Goal: Transaction & Acquisition: Download file/media

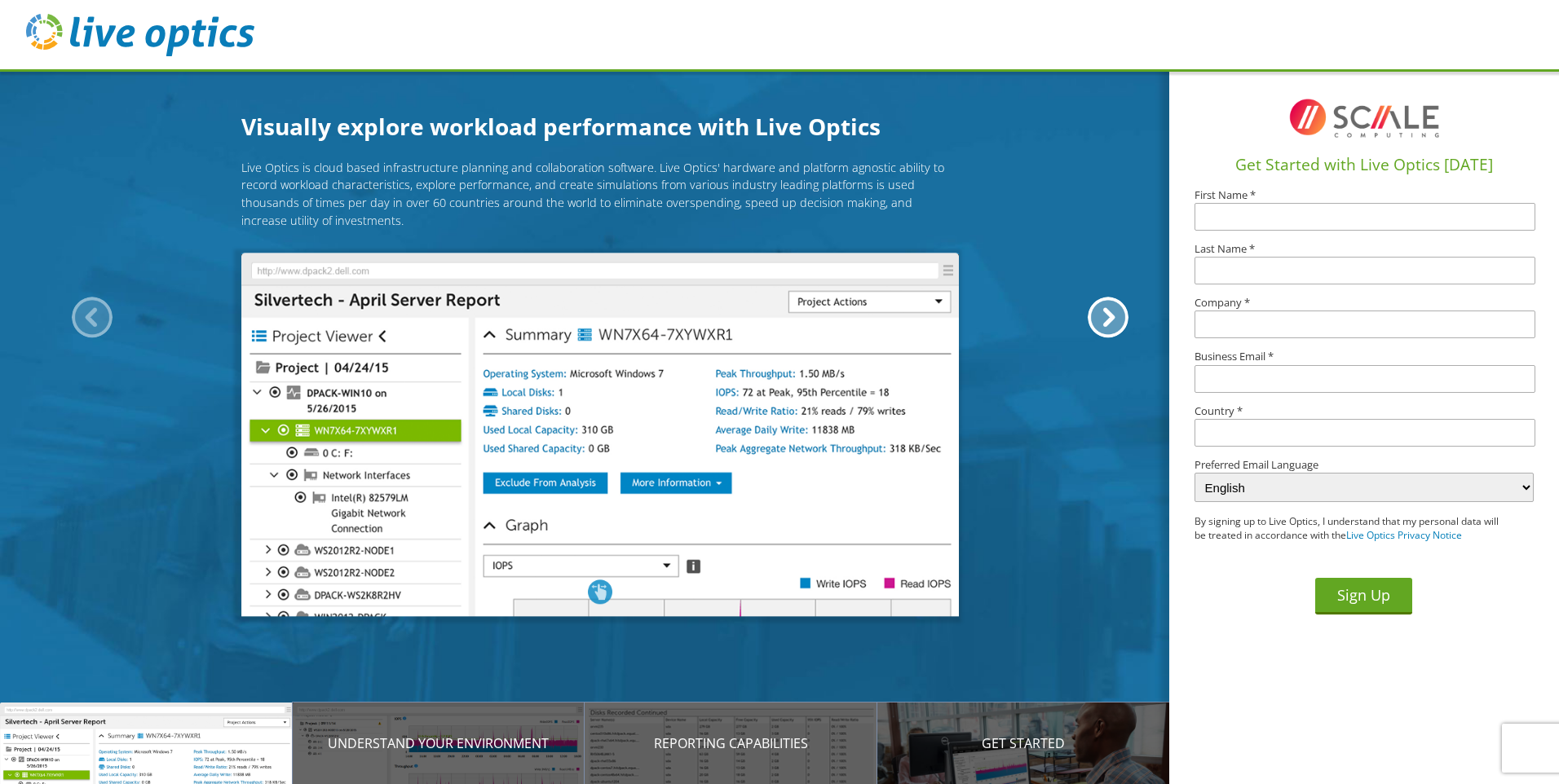
click at [1236, 174] on h1 "Get Started with Live Optics [DATE]" at bounding box center [1364, 165] width 377 height 24
click at [1224, 210] on input "text" at bounding box center [1365, 216] width 341 height 27
type input "[PERSON_NAME]"
type input "Parr"
type input "EXOS"
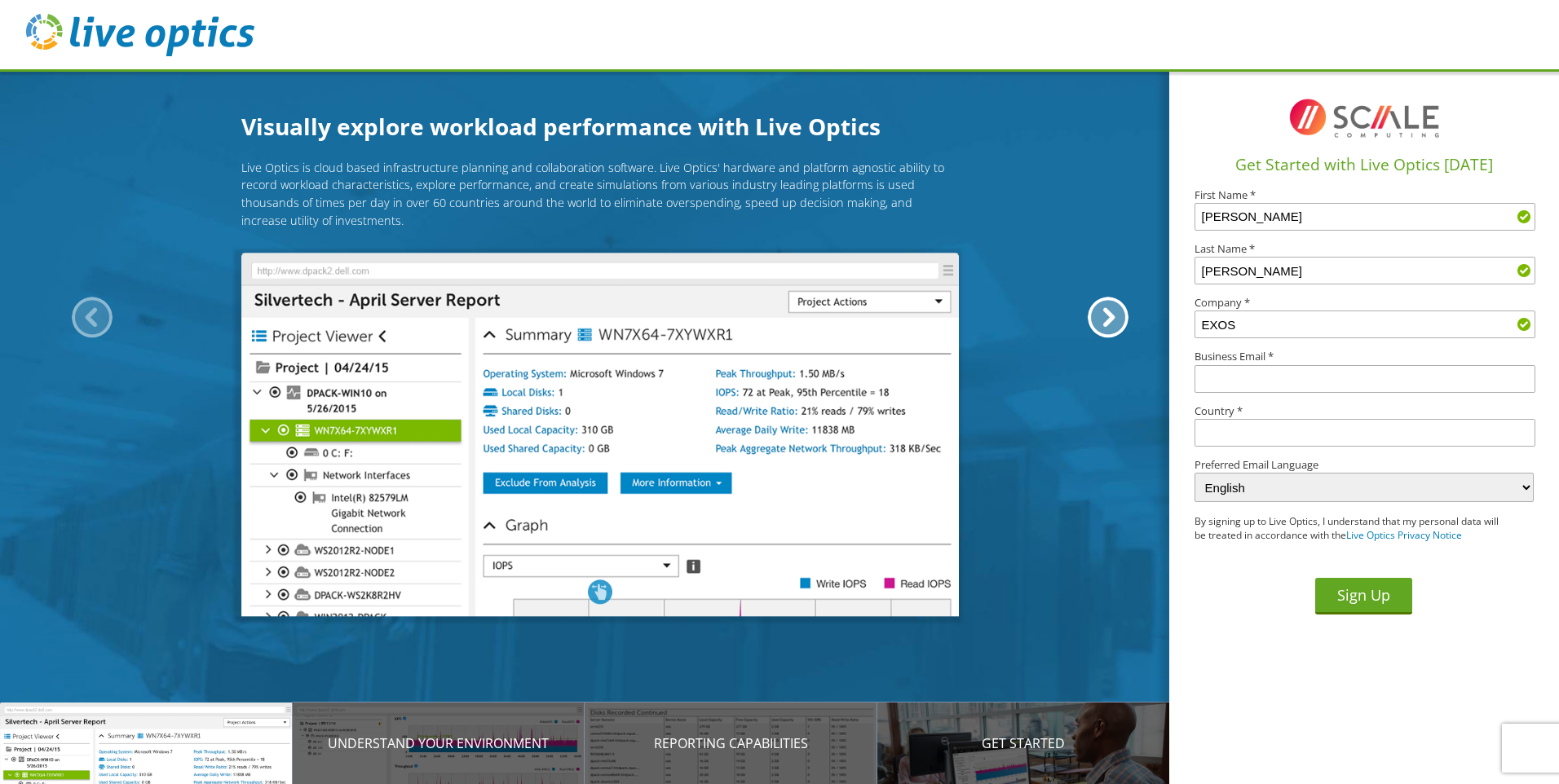
click at [1256, 379] on input "text" at bounding box center [1365, 379] width 341 height 27
type input "jparr@weareexos.com"
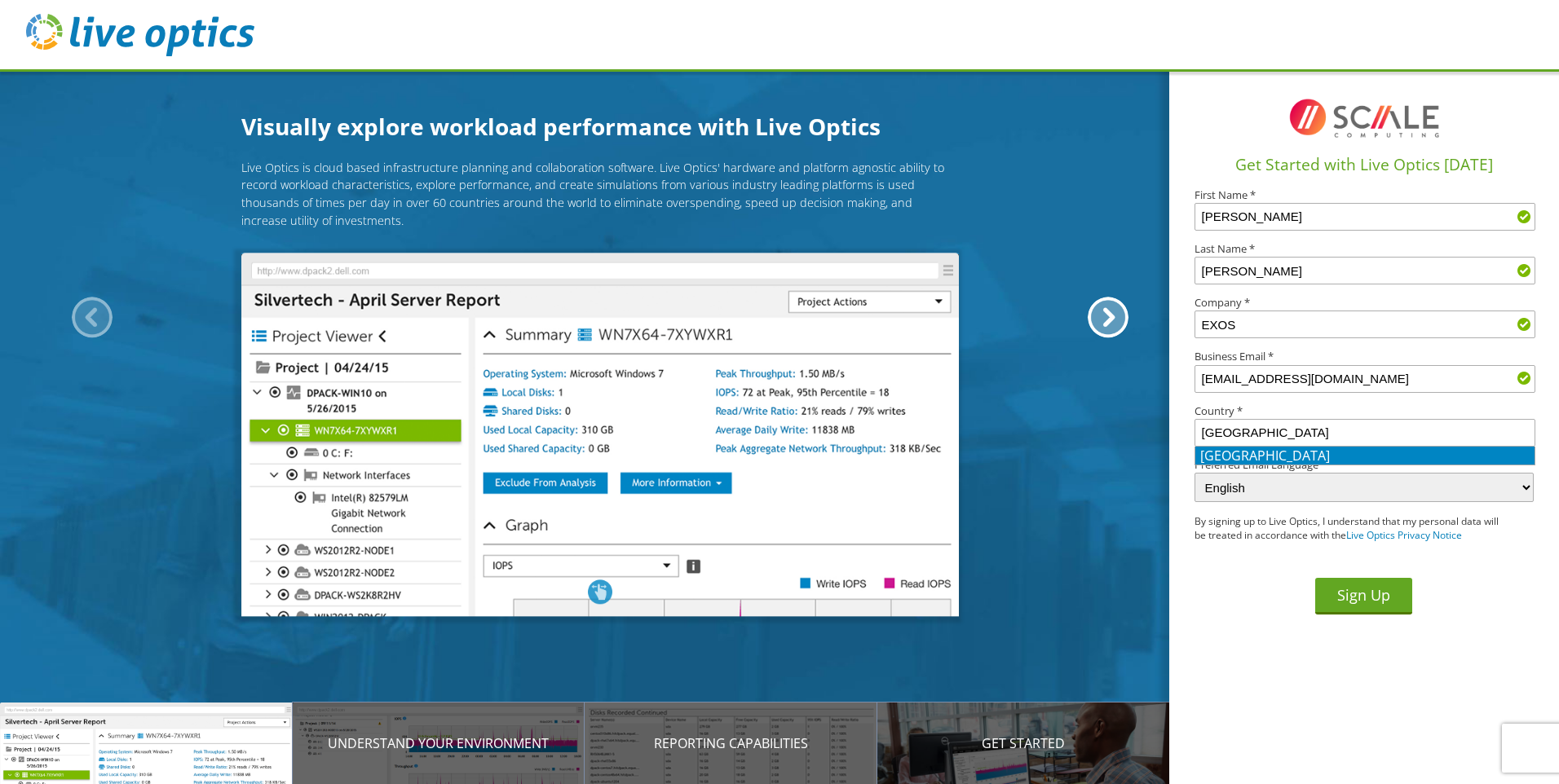
click at [1228, 451] on li "United States" at bounding box center [1365, 456] width 339 height 18
type input "United States"
click at [1362, 591] on button "Sign Up" at bounding box center [1363, 596] width 97 height 36
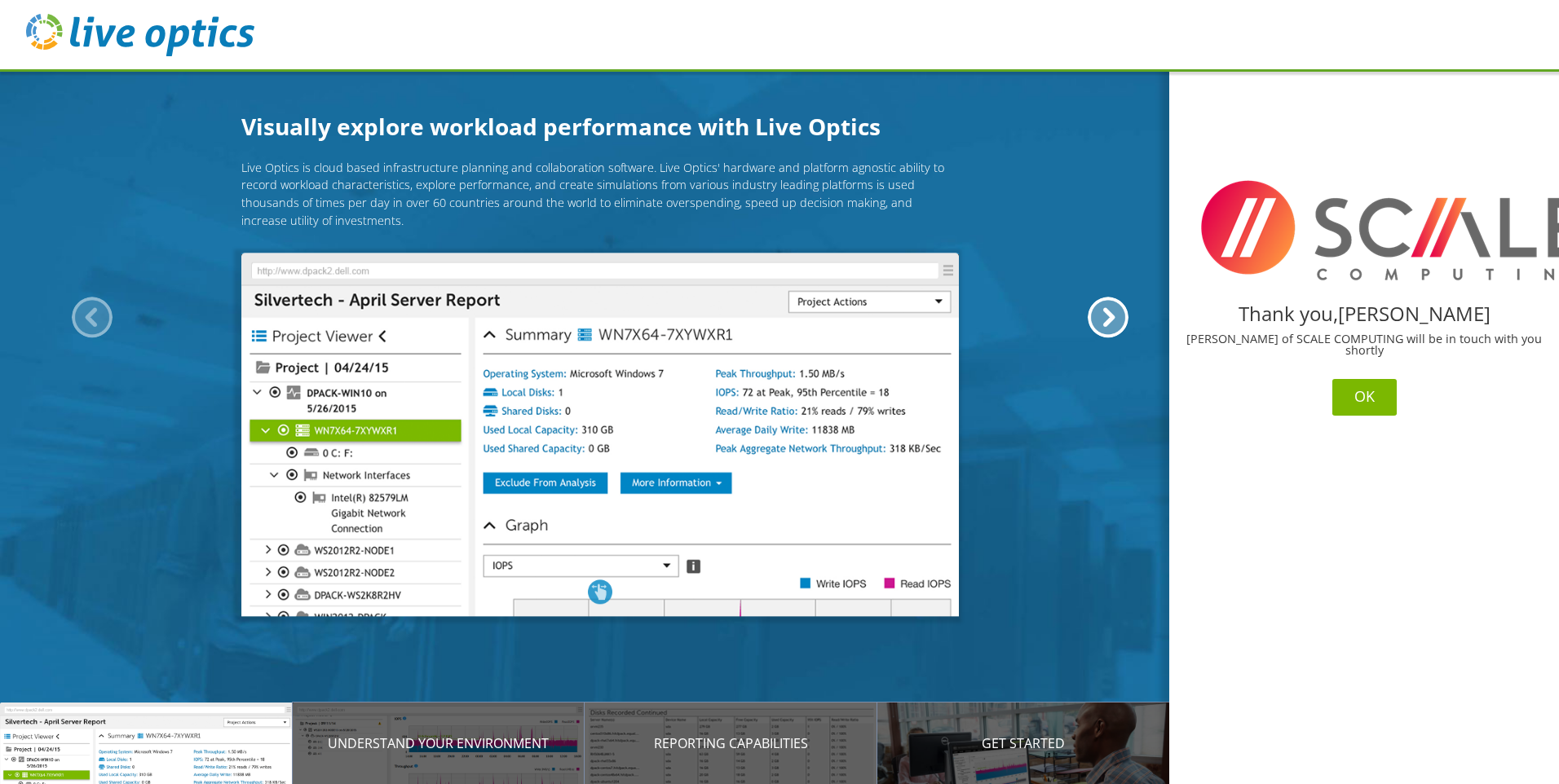
click at [1368, 401] on button "OK" at bounding box center [1365, 396] width 65 height 36
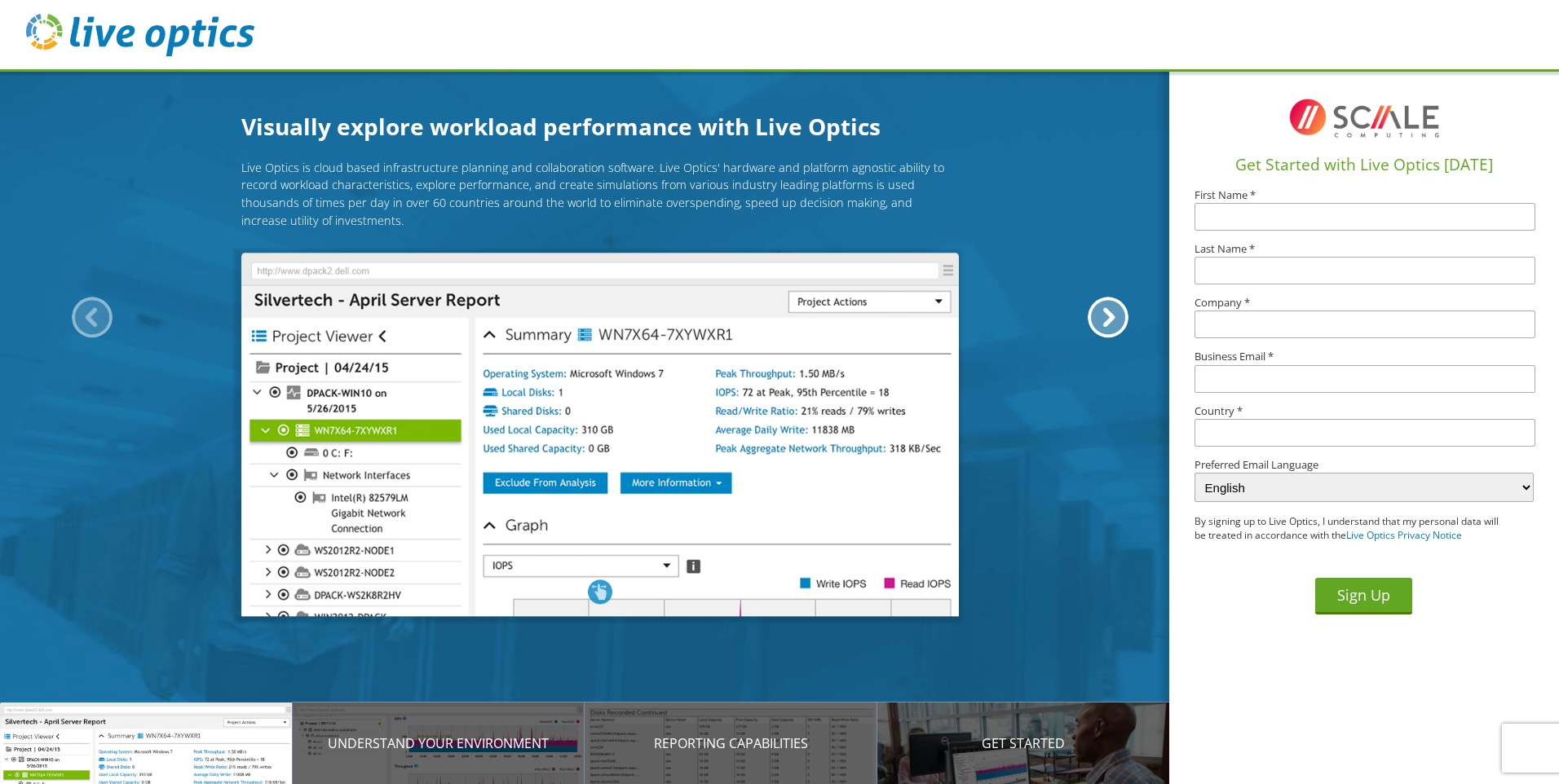
click at [982, 663] on article "Live Optics is cloud based infrastructure planning and collaboration software. …" at bounding box center [600, 437] width 1201 height 580
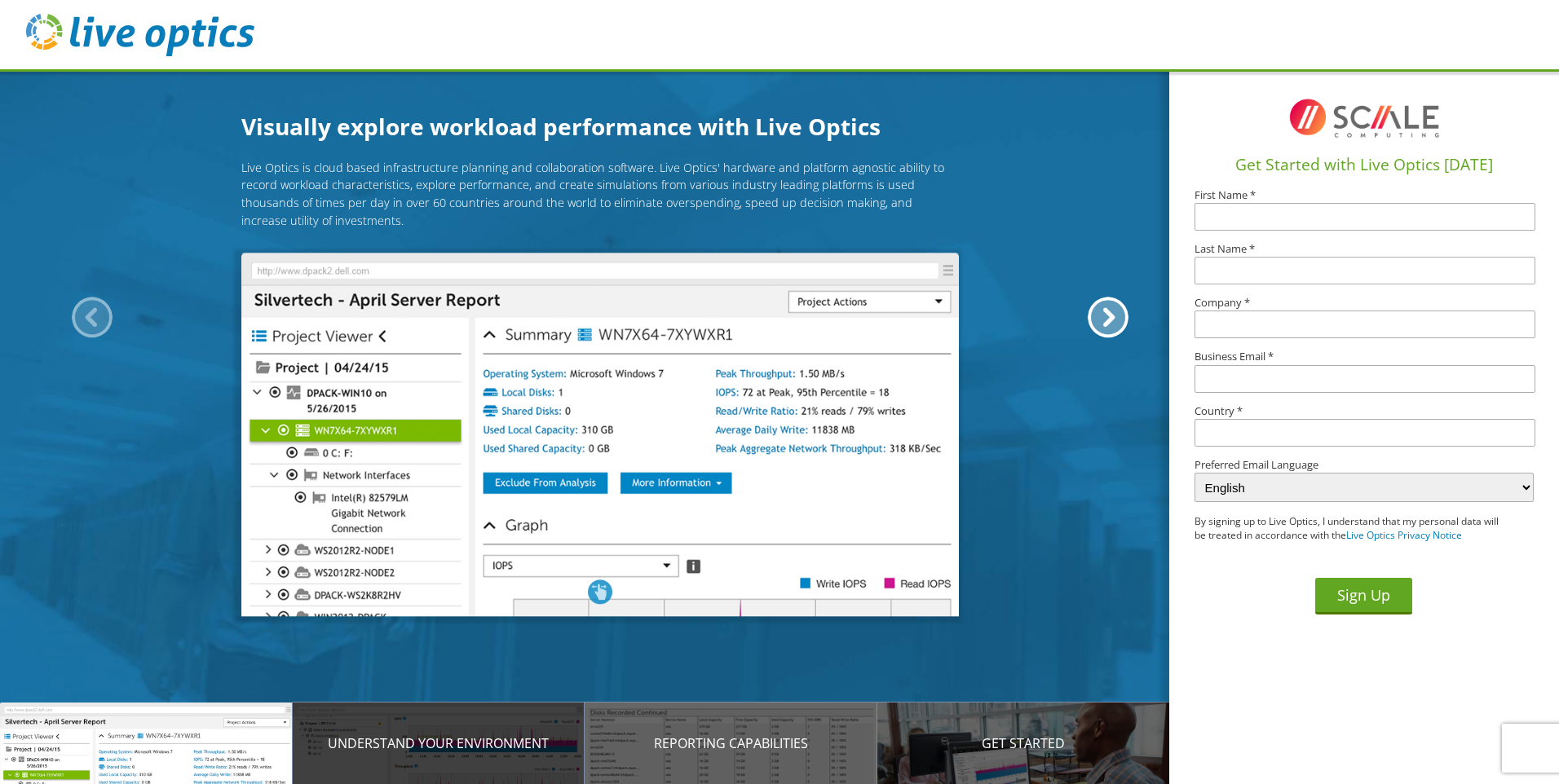
click at [535, 755] on div "Understand your environment" at bounding box center [439, 743] width 293 height 82
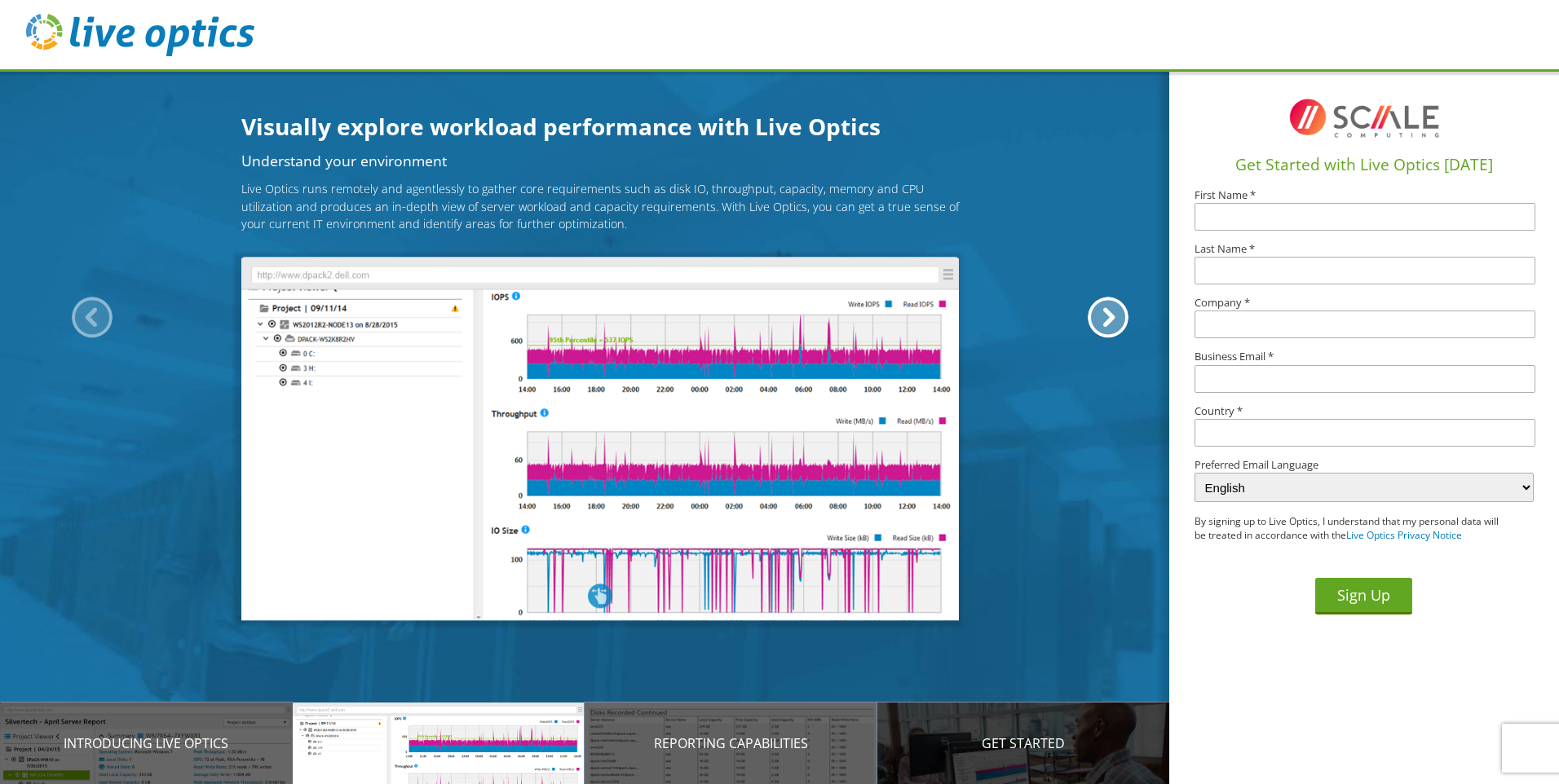
click at [1064, 740] on p "Get Started" at bounding box center [1024, 743] width 293 height 20
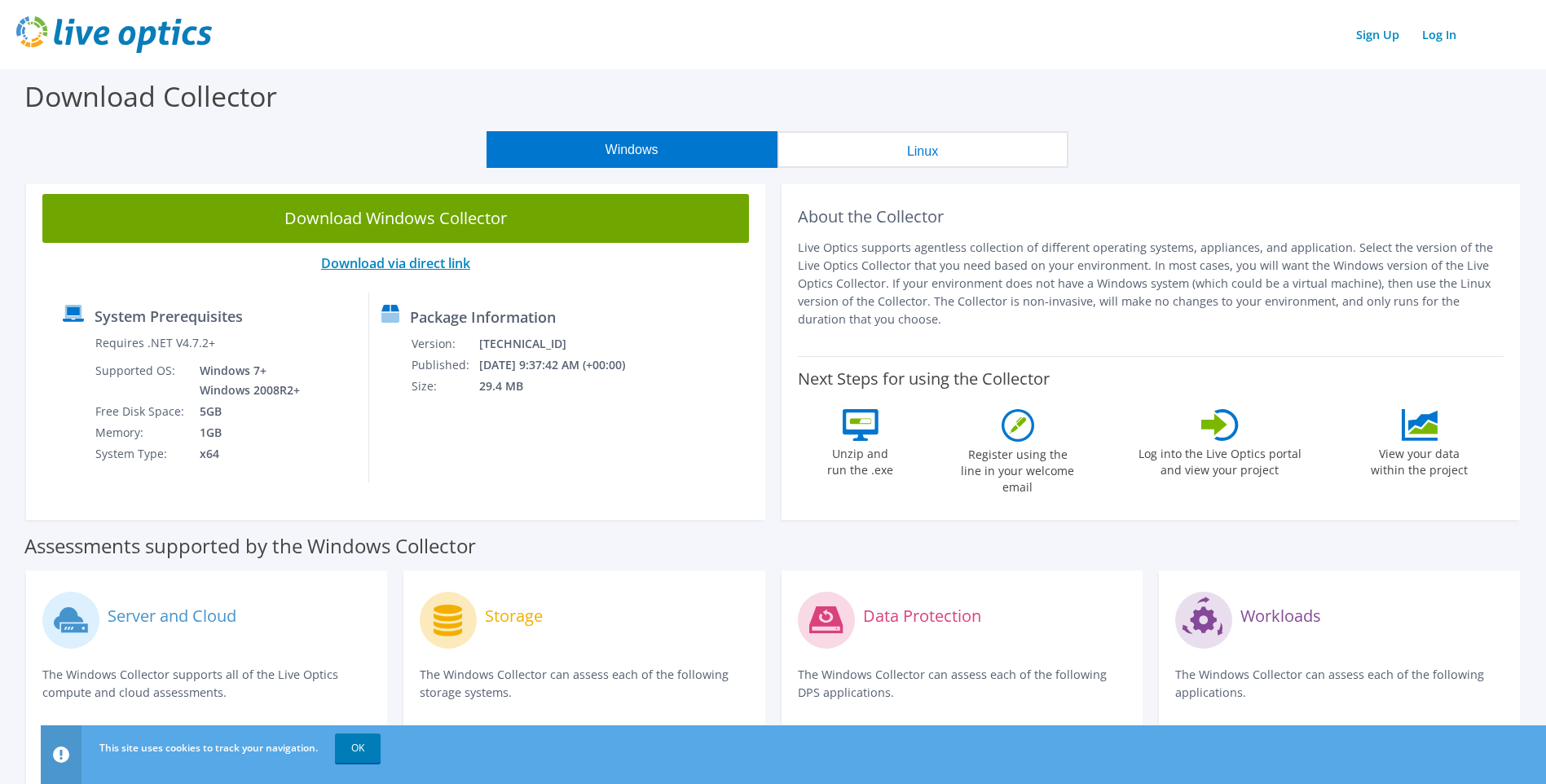
click at [415, 265] on link "Download via direct link" at bounding box center [396, 263] width 149 height 18
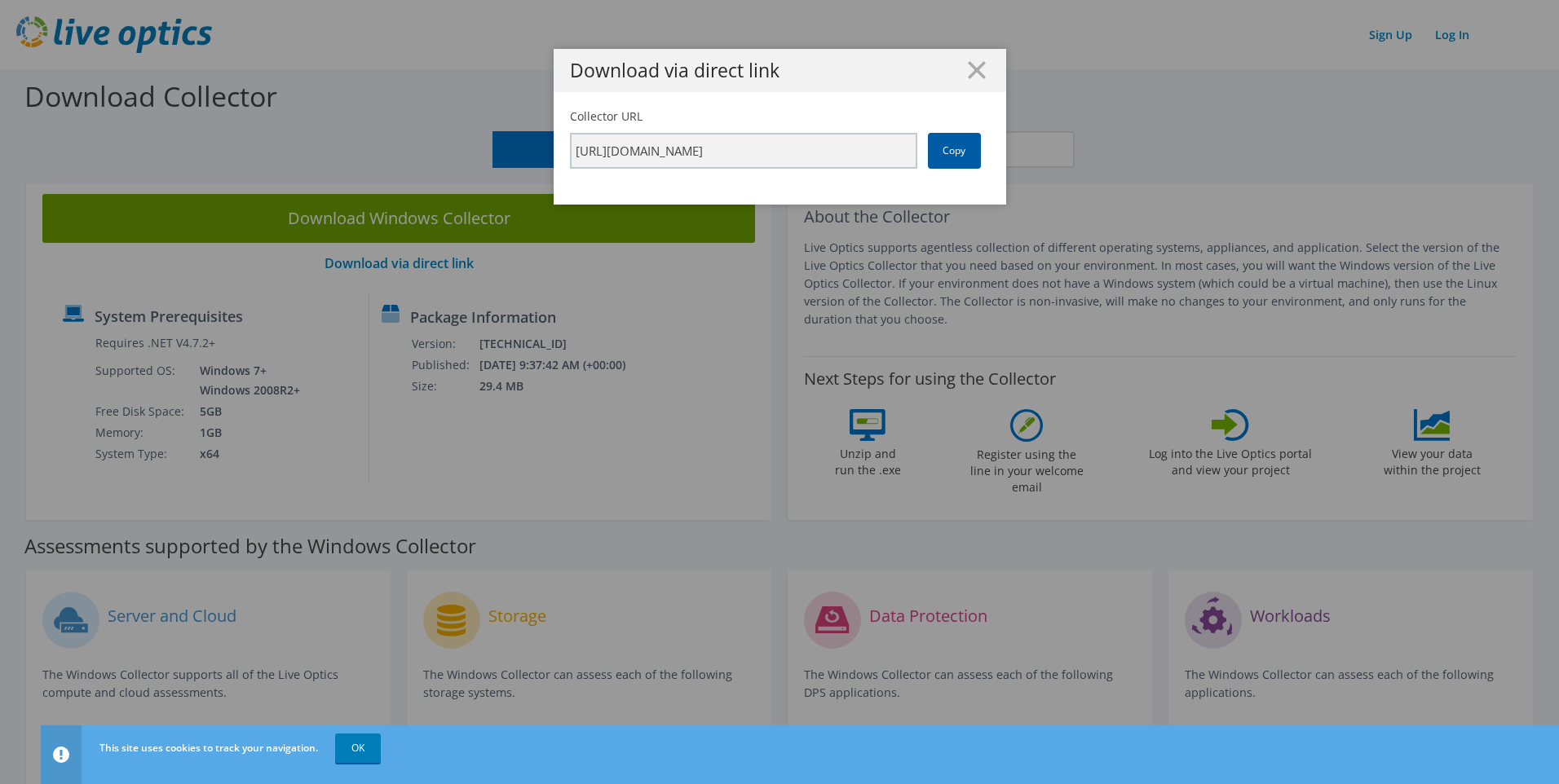
click at [941, 154] on link "Copy" at bounding box center [955, 151] width 53 height 35
drag, startPoint x: 941, startPoint y: 154, endPoint x: 936, endPoint y: 163, distance: 10.3
click at [936, 163] on link "Copy" at bounding box center [955, 151] width 53 height 35
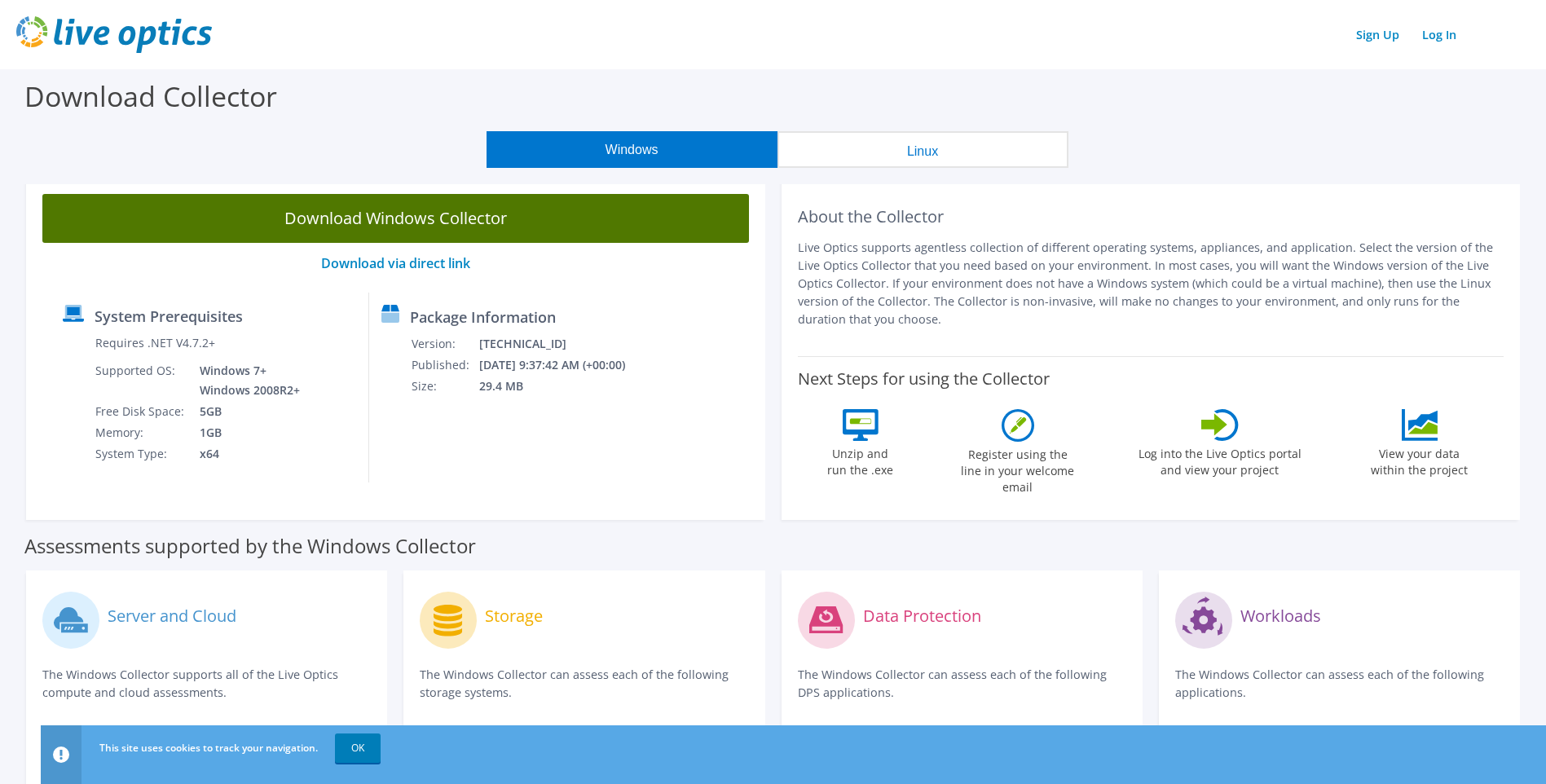
click at [438, 236] on link "Download Windows Collector" at bounding box center [396, 218] width 707 height 49
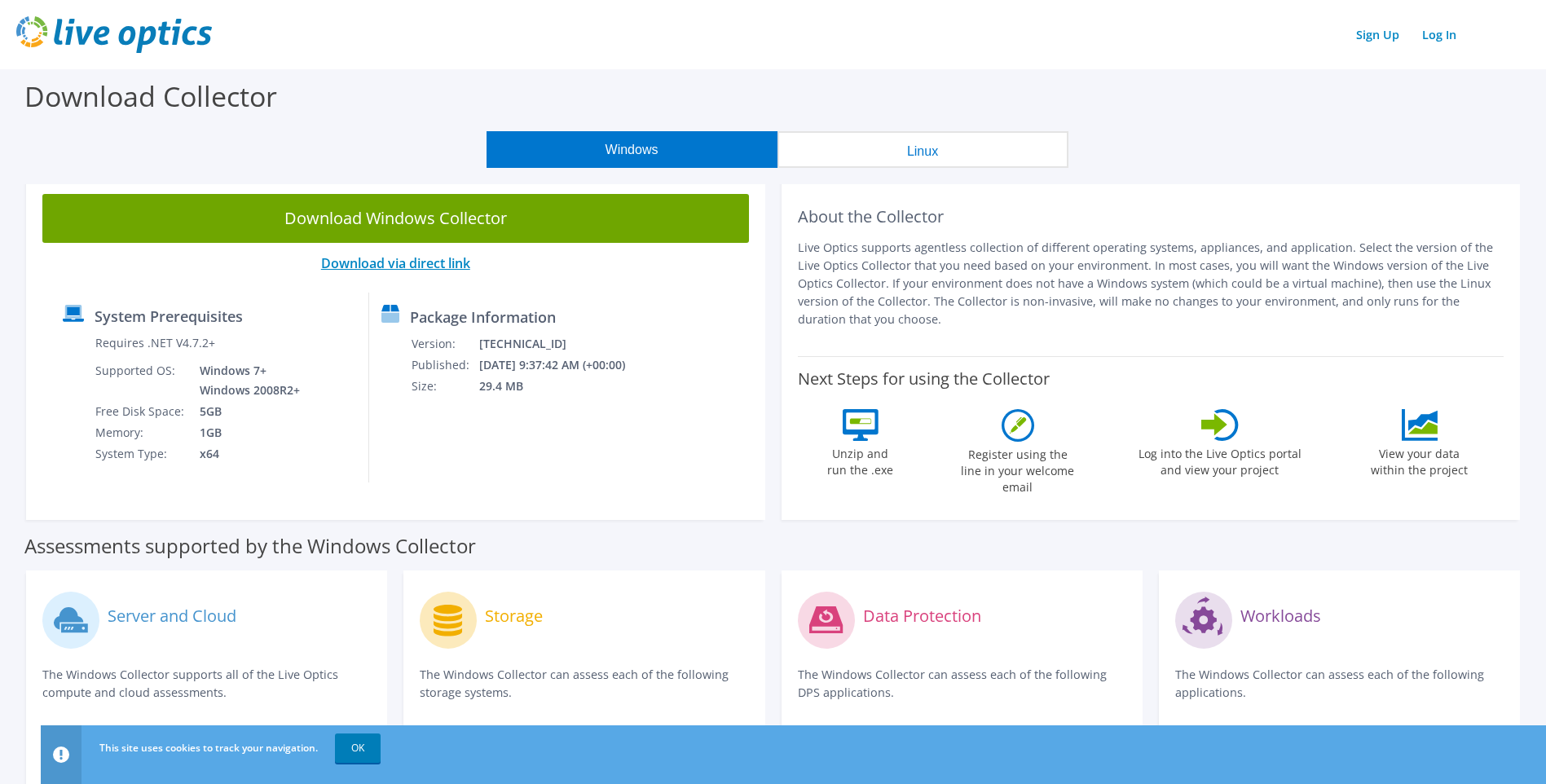
click at [445, 267] on link "Download via direct link" at bounding box center [396, 263] width 149 height 18
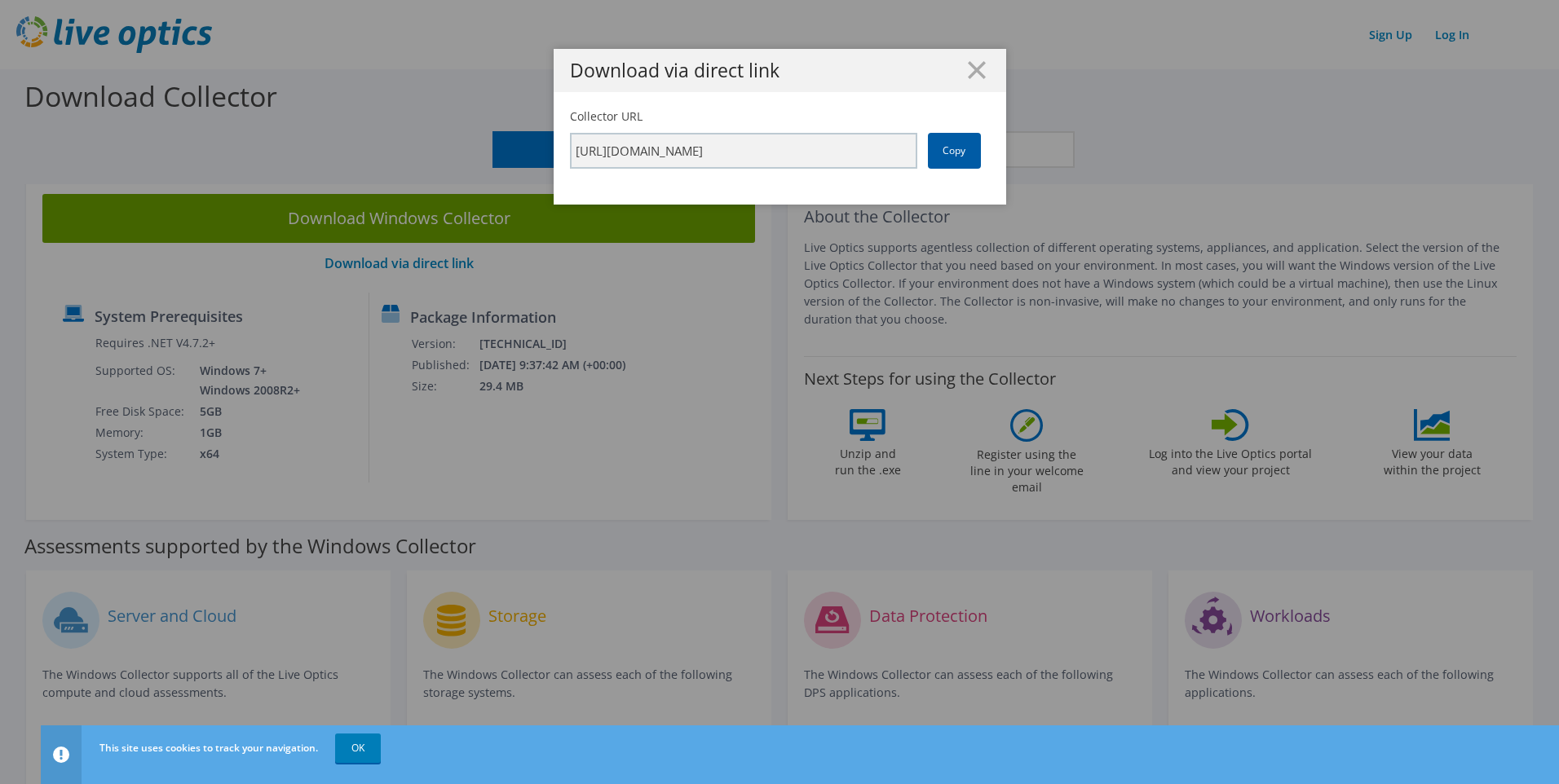
click at [941, 159] on link "Copy" at bounding box center [955, 151] width 53 height 35
